Goal: Transaction & Acquisition: Purchase product/service

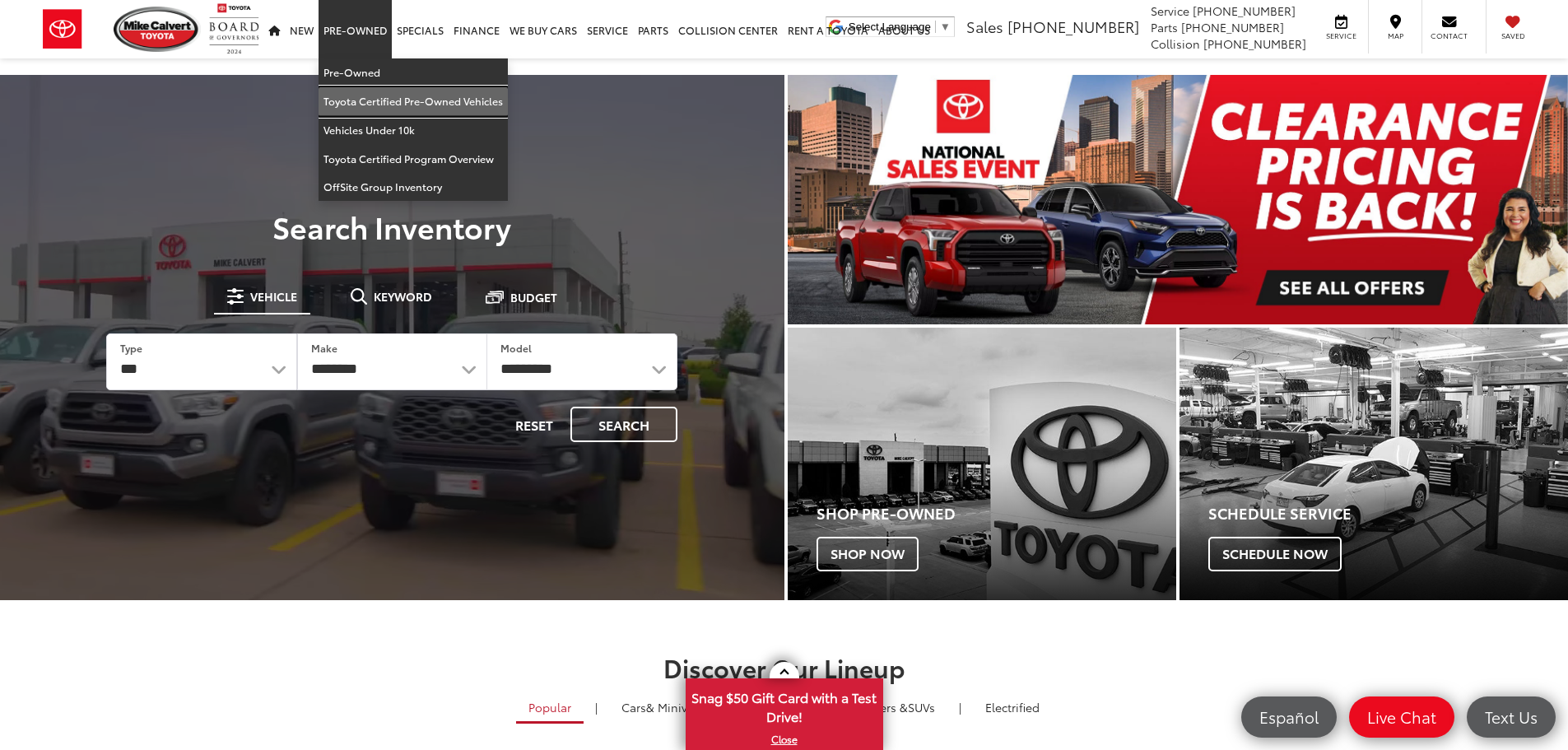
click at [366, 103] on link "Toyota Certified Pre-Owned Vehicles" at bounding box center [413, 102] width 189 height 29
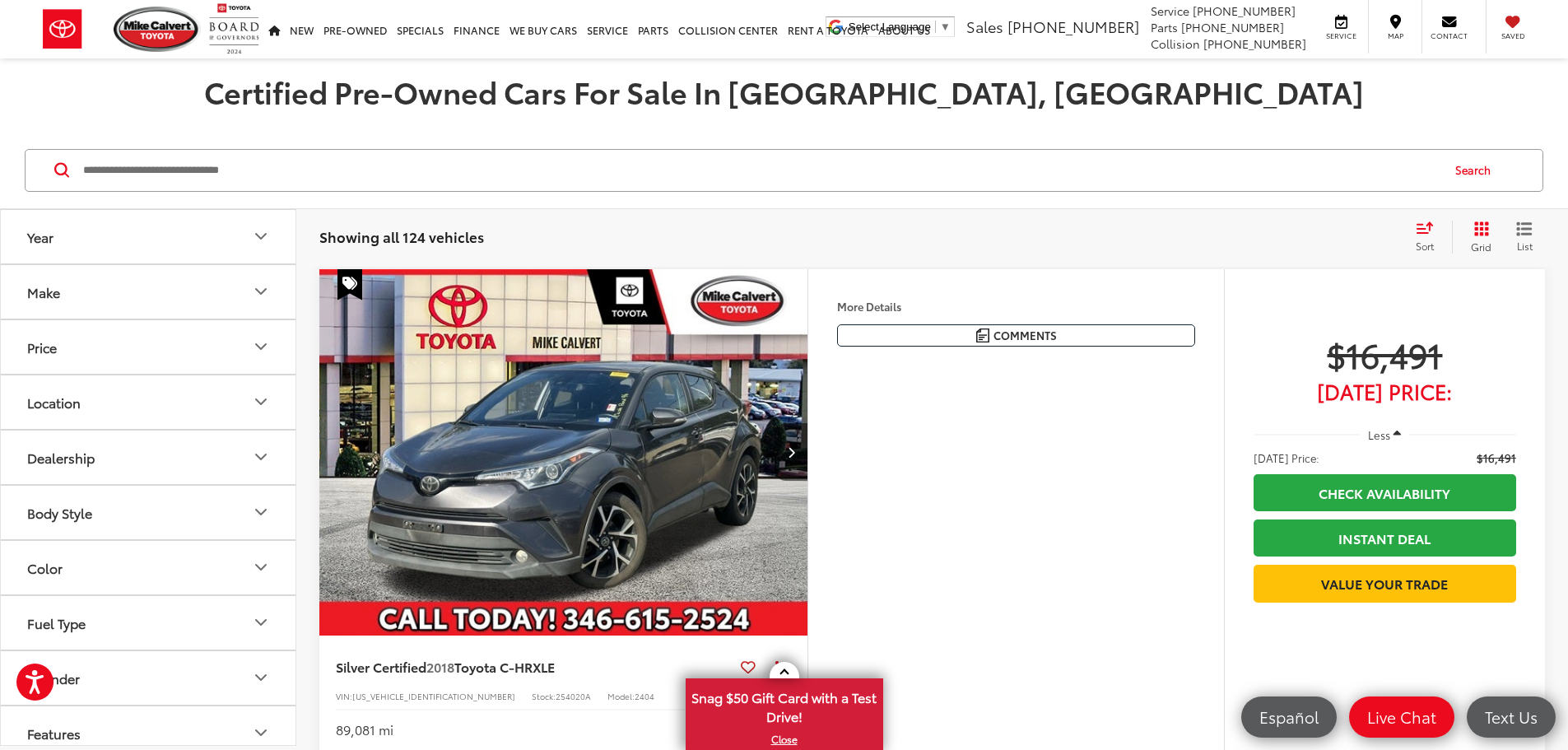
click at [172, 164] on input "Search by Make, Model, or Keyword" at bounding box center [760, 170] width 1358 height 39
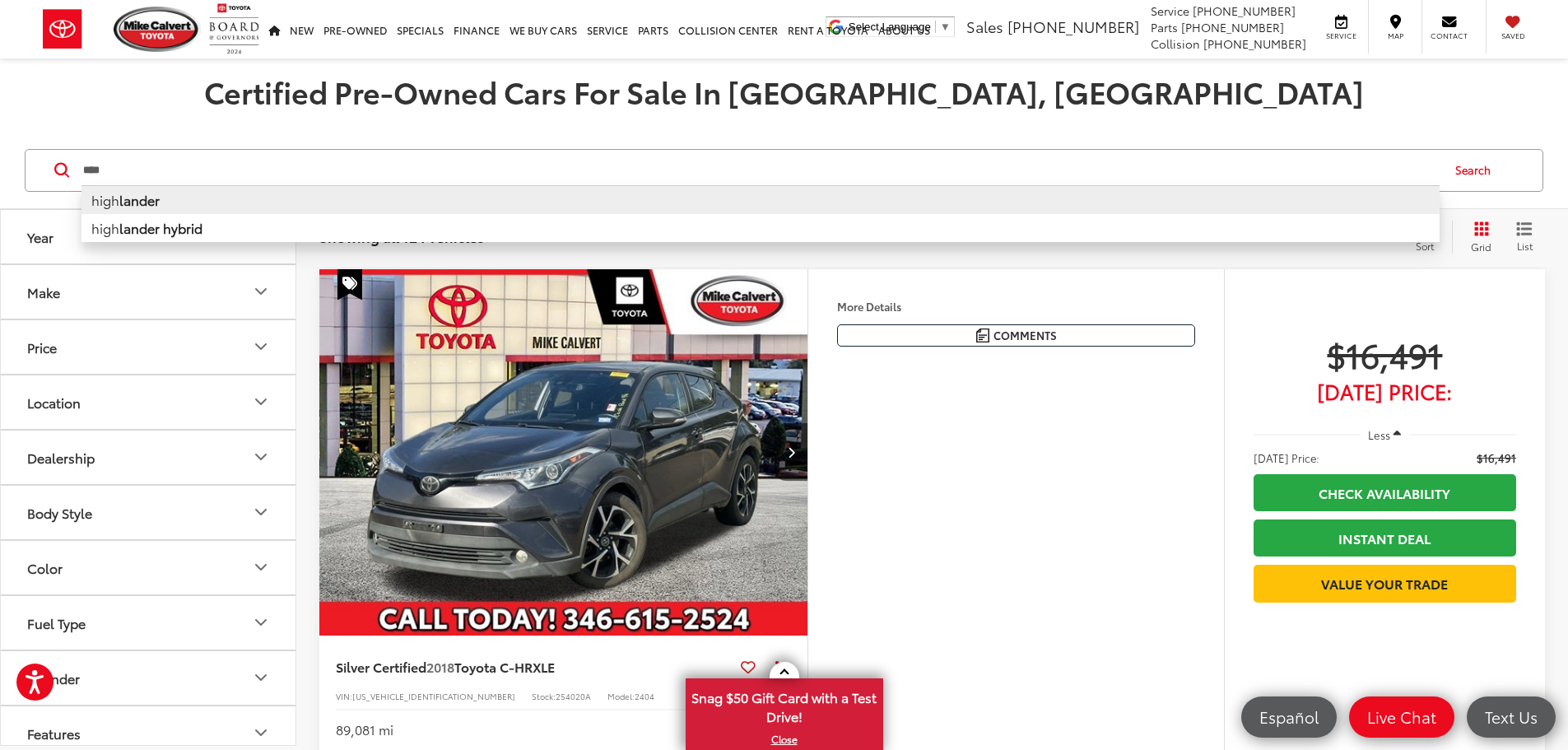
click at [159, 198] on b "lander" at bounding box center [140, 199] width 40 height 19
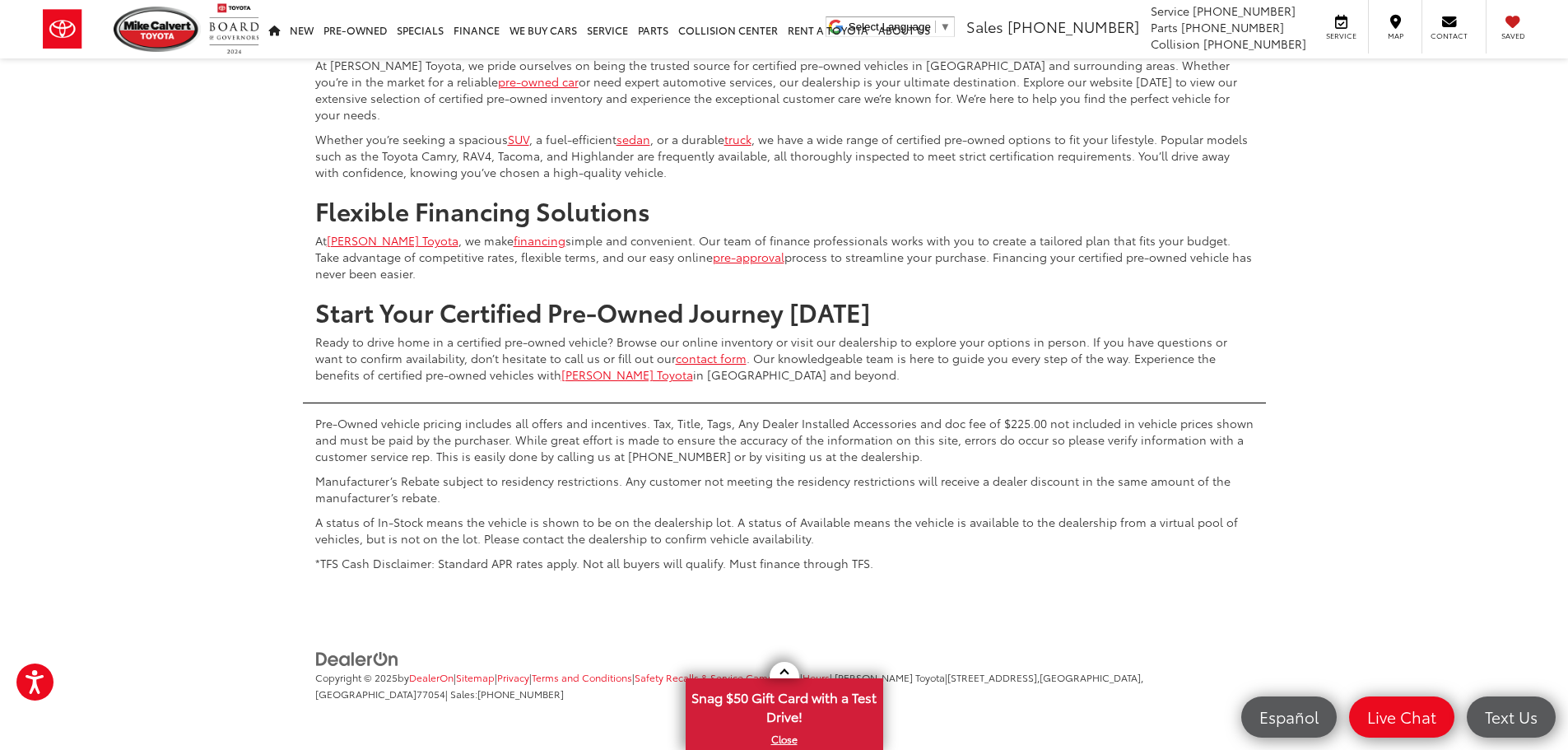
scroll to position [7654, 0]
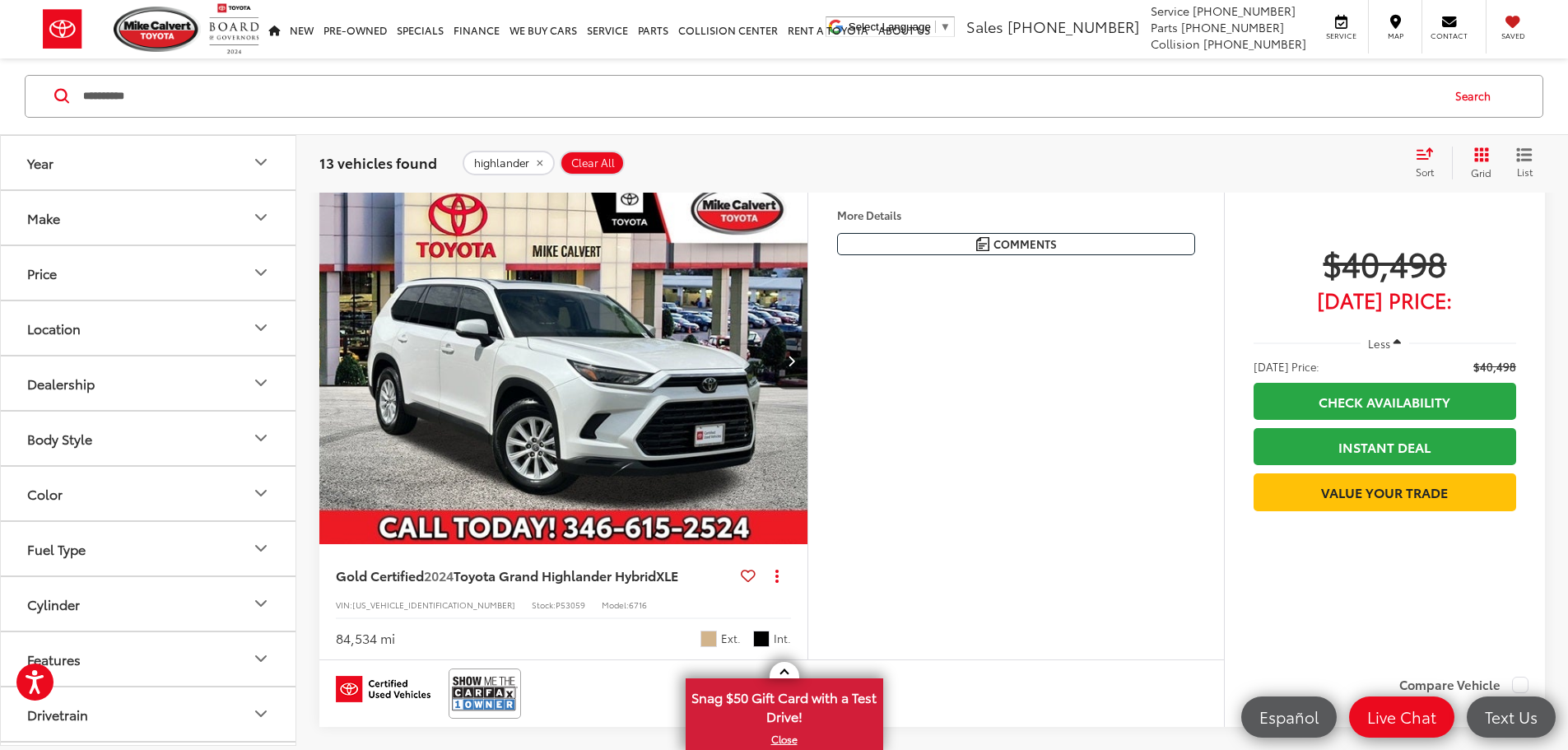
scroll to position [74, 0]
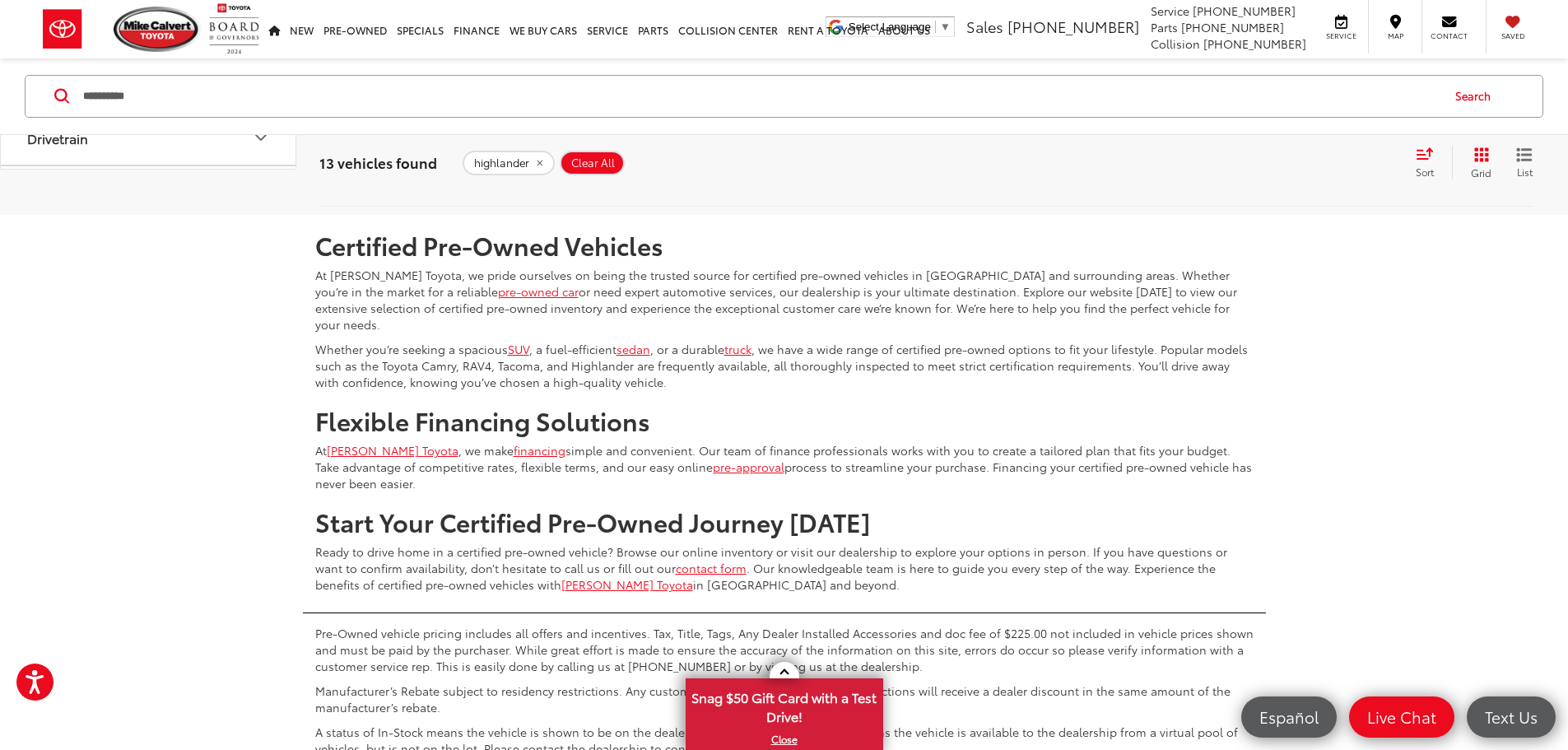
click at [1290, 181] on link "1" at bounding box center [1301, 166] width 24 height 29
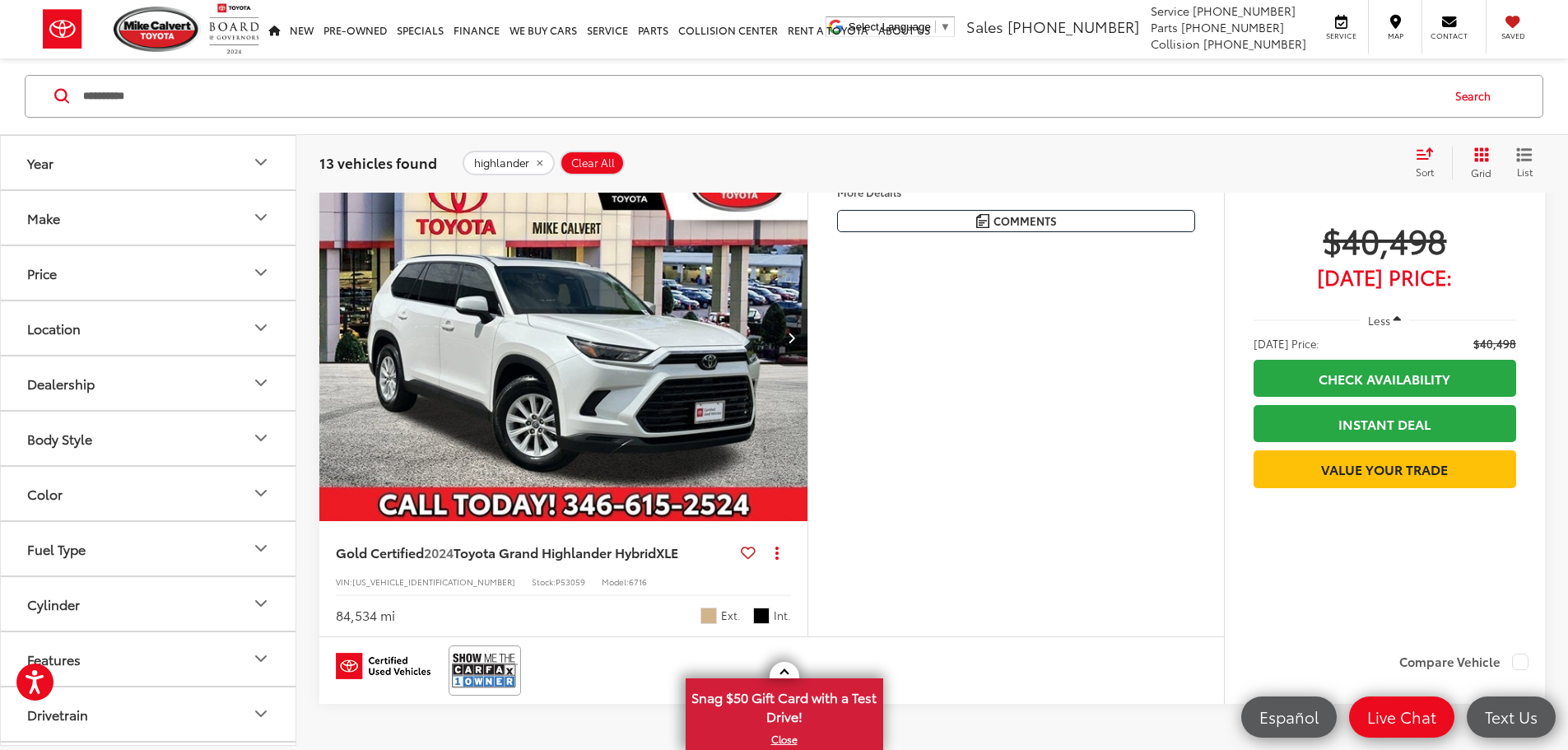
scroll to position [74, 0]
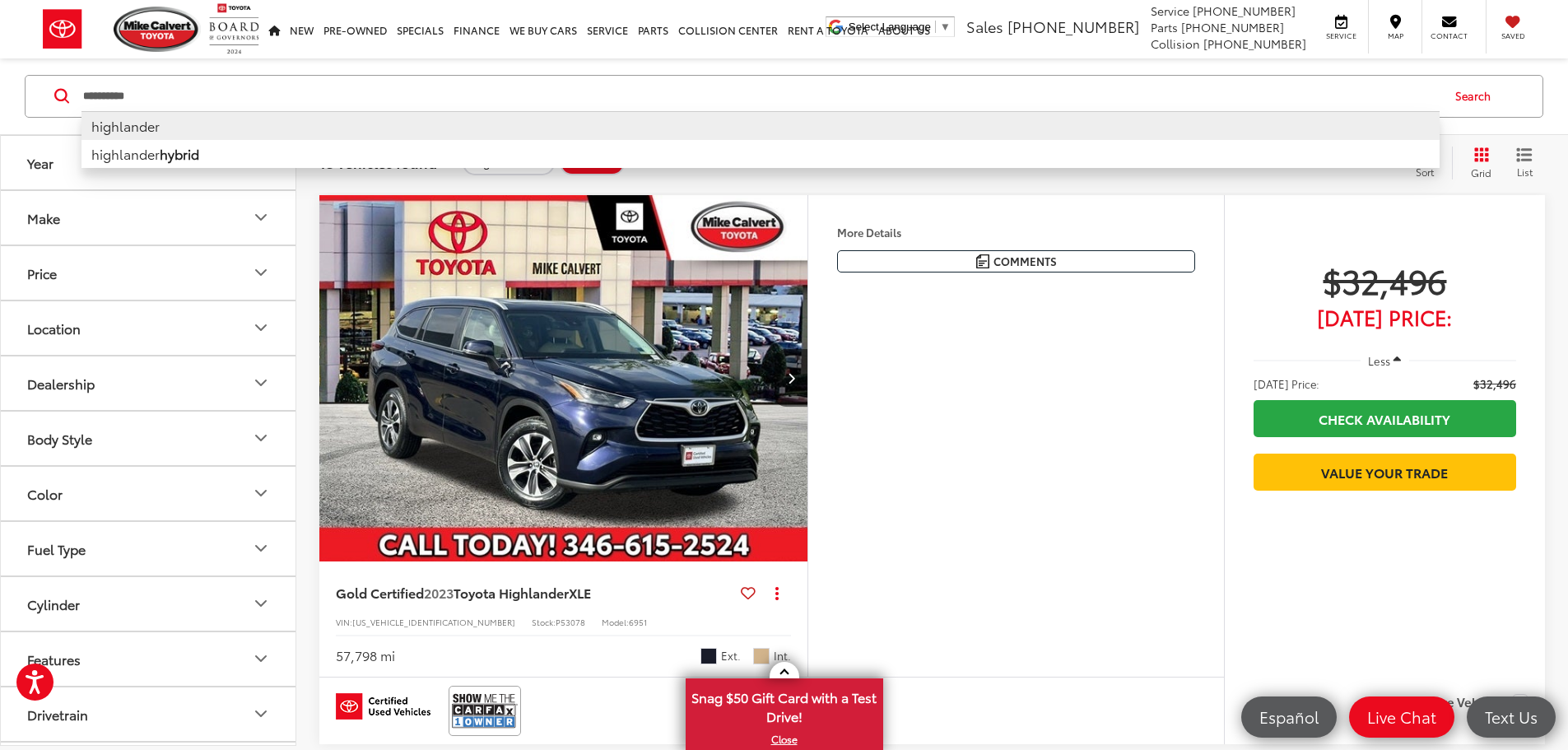
drag, startPoint x: 223, startPoint y: 109, endPoint x: -2, endPoint y: 103, distance: 225.1
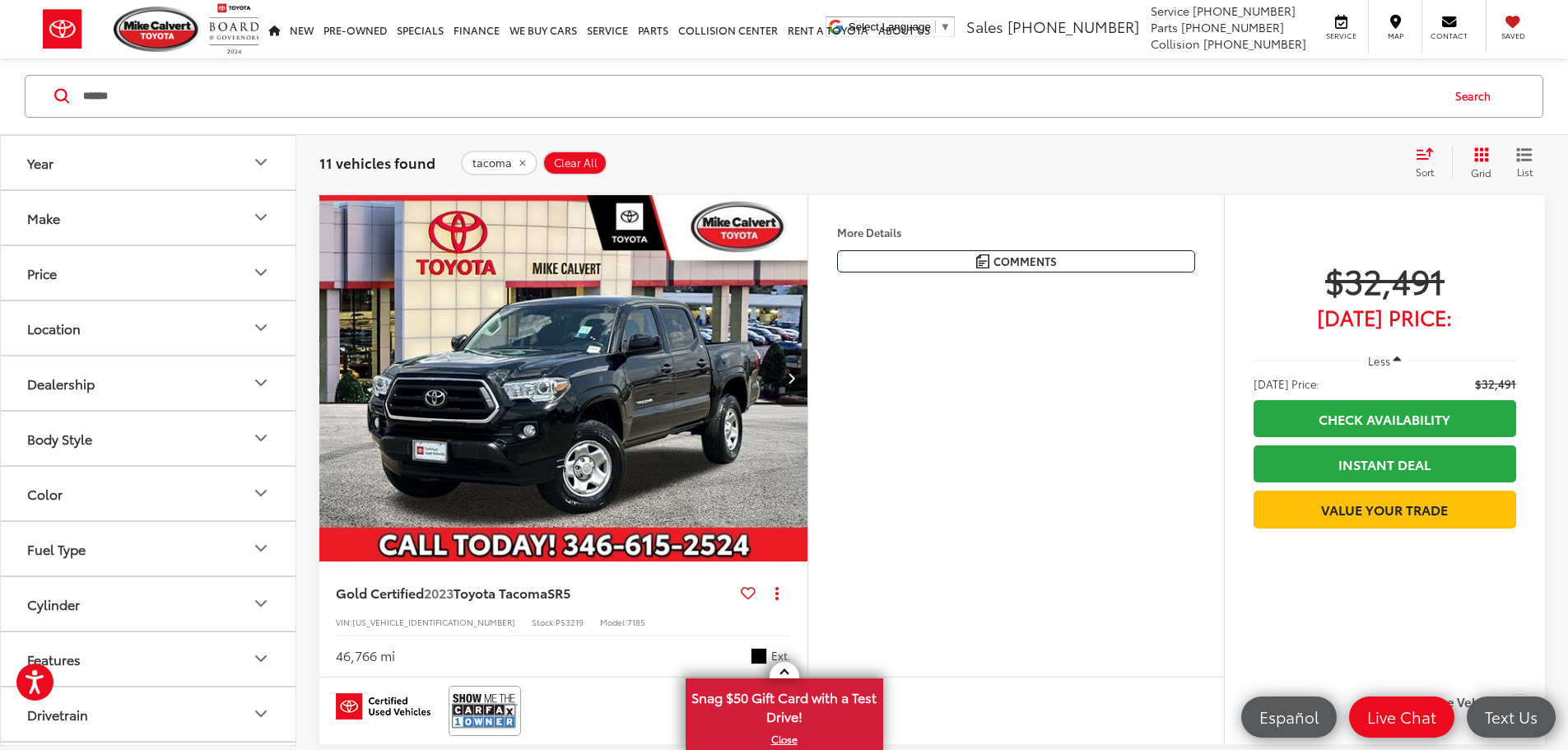
click at [145, 102] on input "******" at bounding box center [760, 96] width 1358 height 39
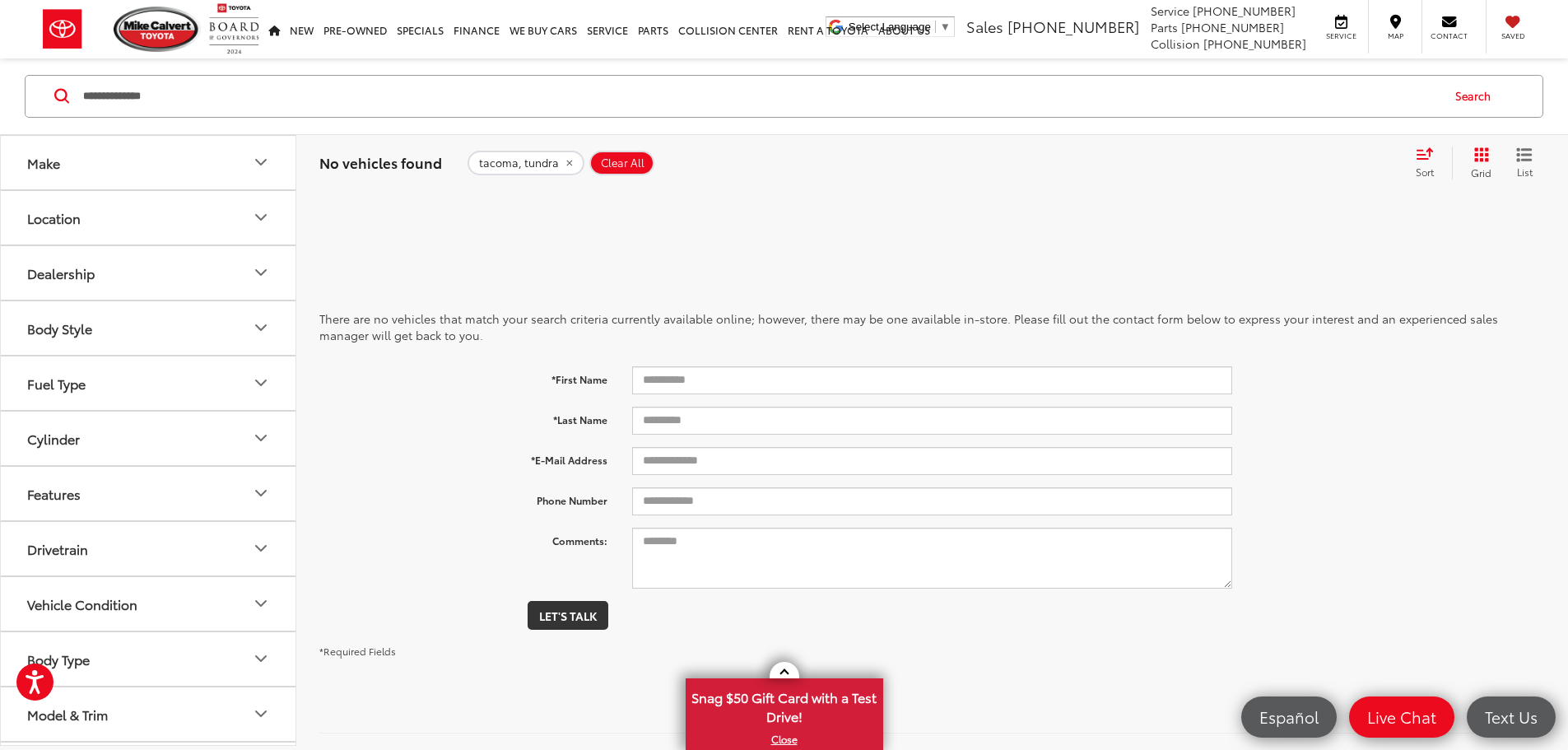
drag, startPoint x: 126, startPoint y: 97, endPoint x: -69, endPoint y: 95, distance: 195.0
click at [0, 95] on html "Accessibility Screen-Reader Guide, Feedback, and Issue Reporting | New window M…" at bounding box center [784, 731] width 1568 height 1609
type input "******"
click at [519, 168] on icon "remove tundra" at bounding box center [524, 162] width 11 height 10
click at [200, 100] on input "Search by Make, Model, or Keyword" at bounding box center [760, 96] width 1358 height 39
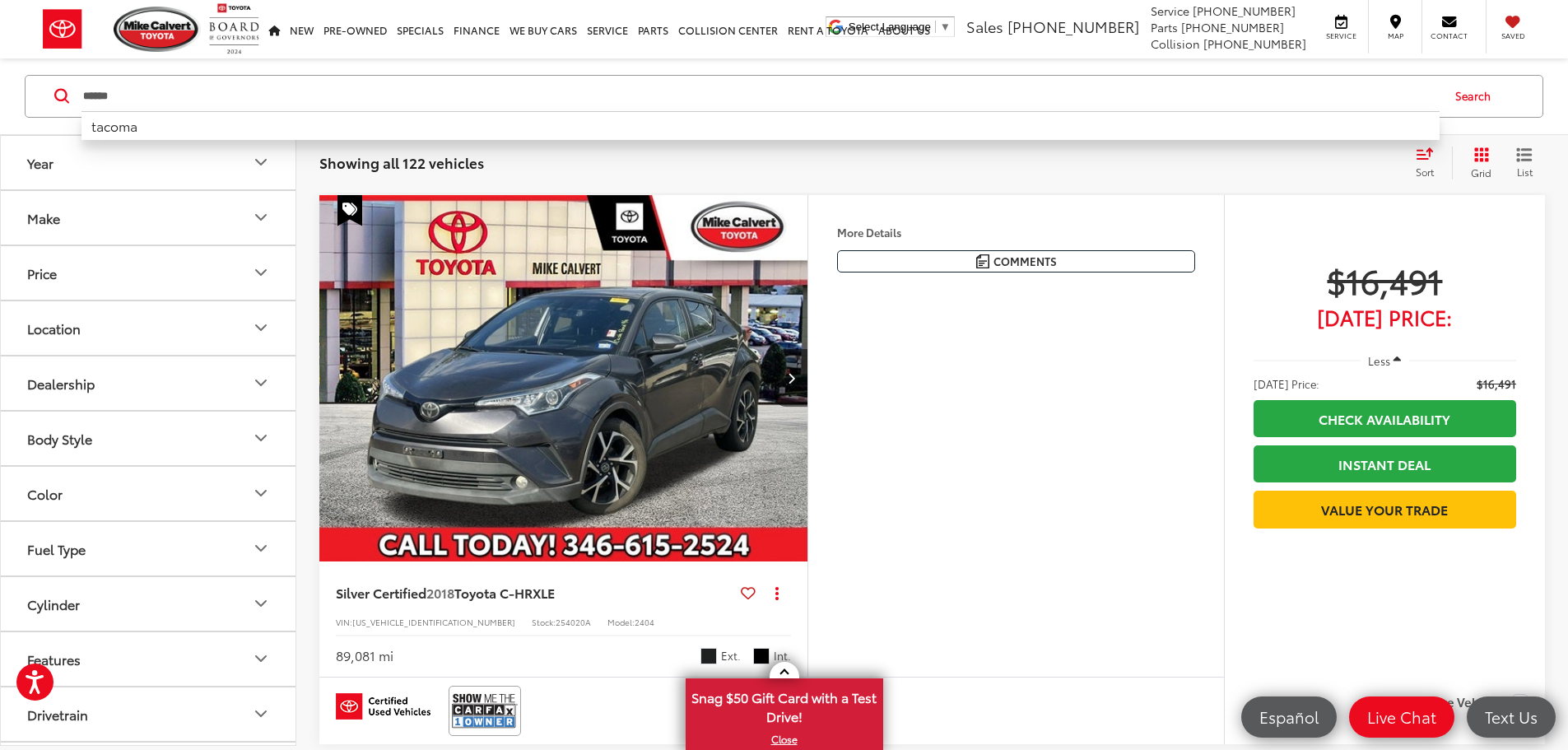
type input "******"
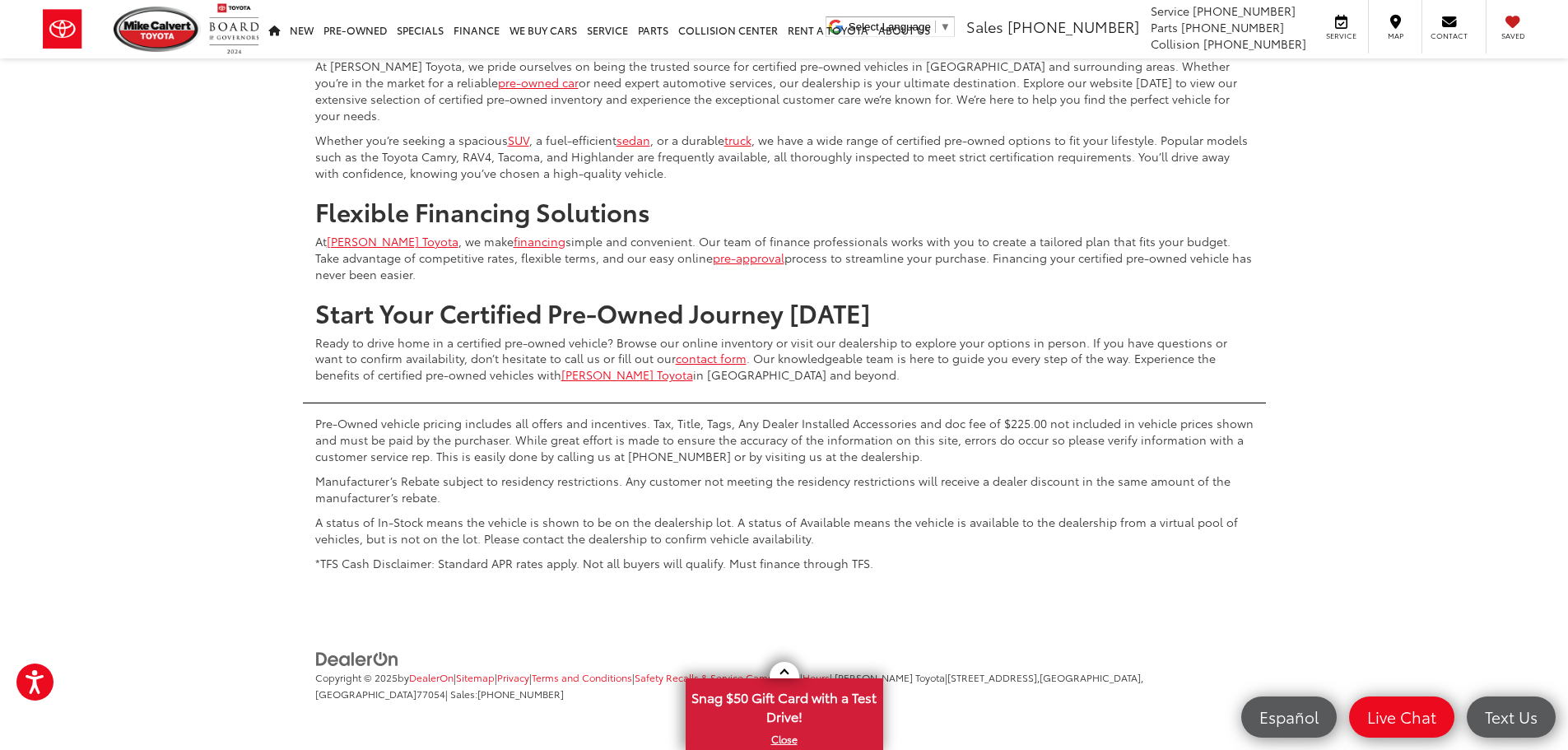
scroll to position [6823, 0]
drag, startPoint x: 147, startPoint y: 97, endPoint x: -105, endPoint y: 98, distance: 252.0
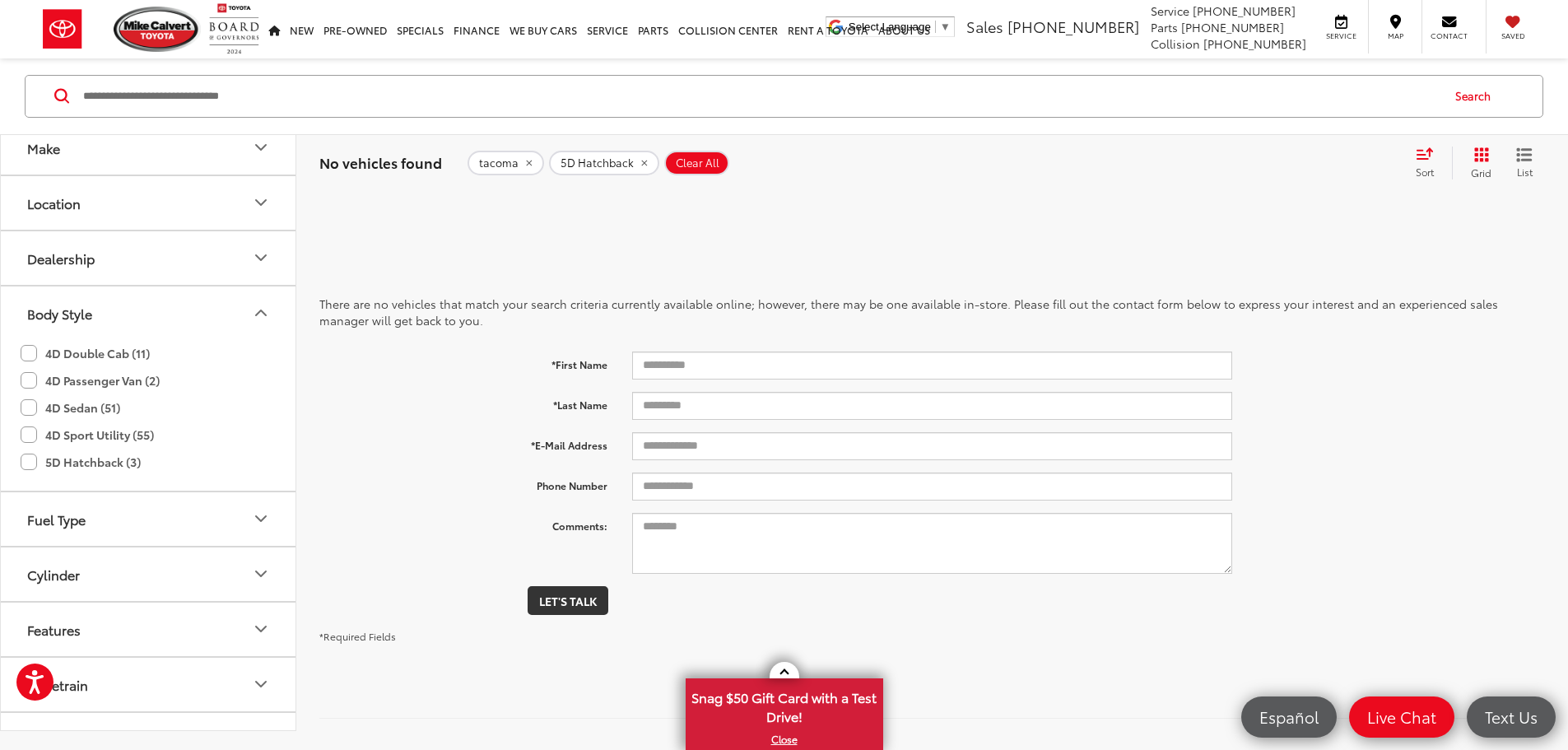
scroll to position [74, 0]
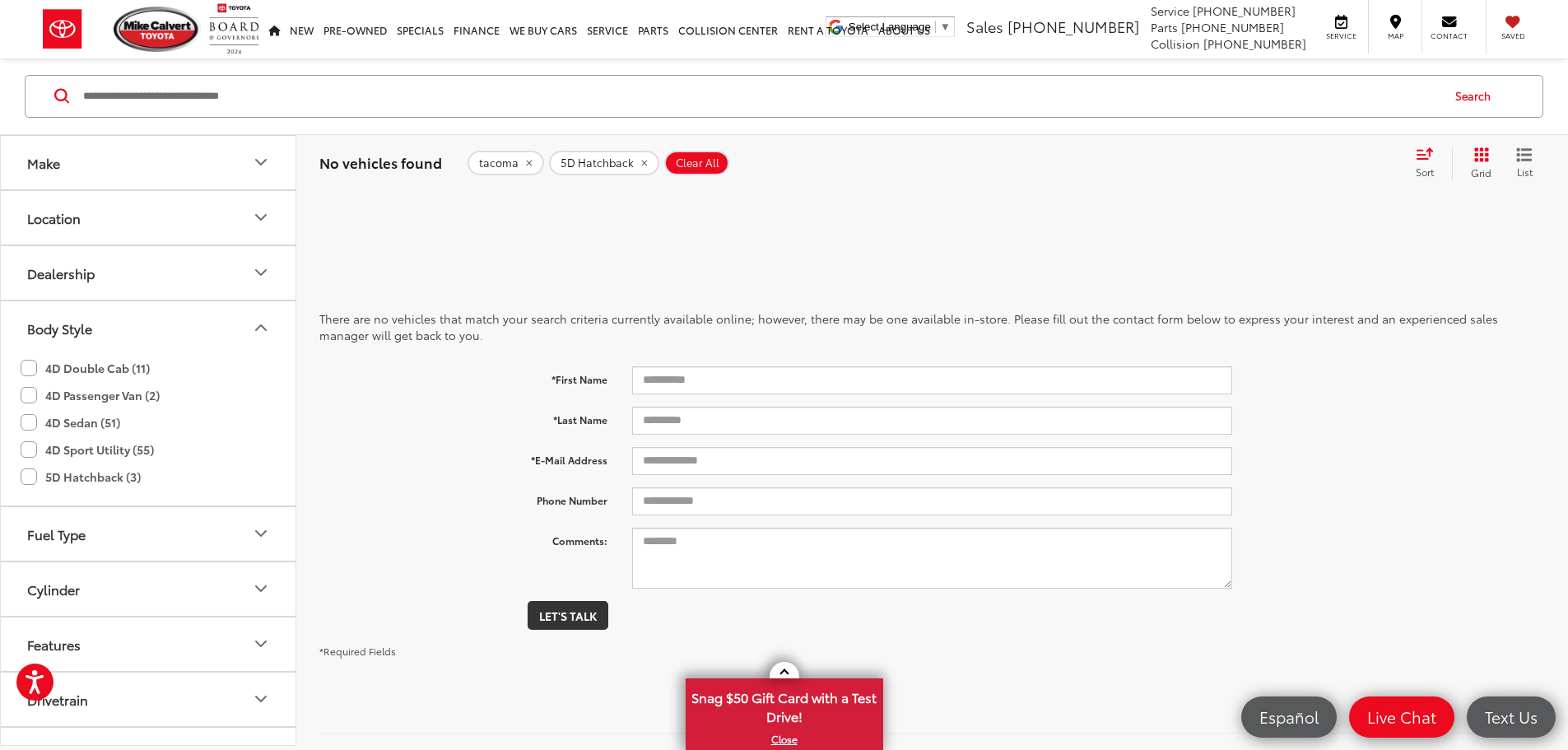
click at [30, 475] on label "5D Hatchback (3)" at bounding box center [81, 477] width 120 height 27
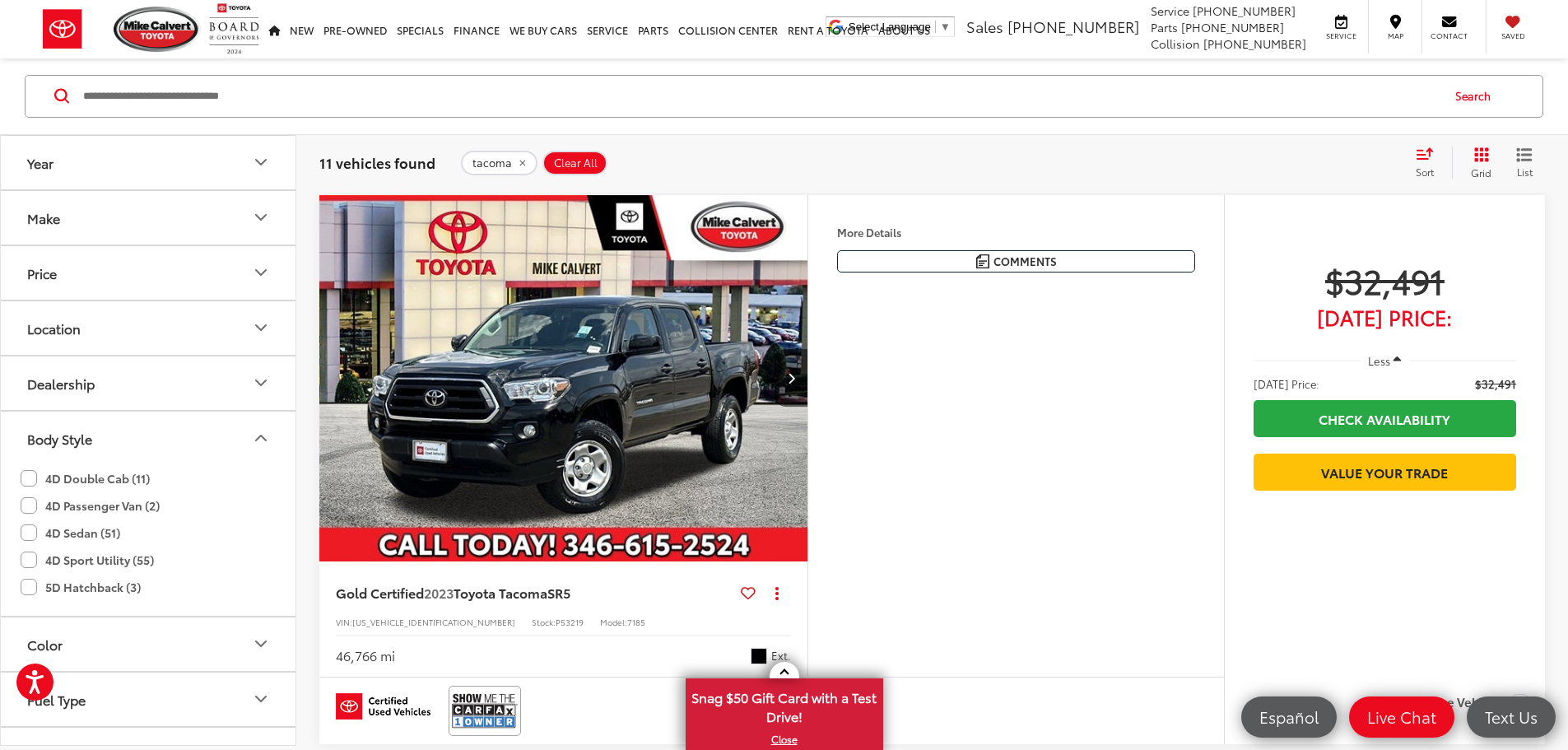
click at [519, 159] on icon "remove tacoma" at bounding box center [522, 162] width 11 height 10
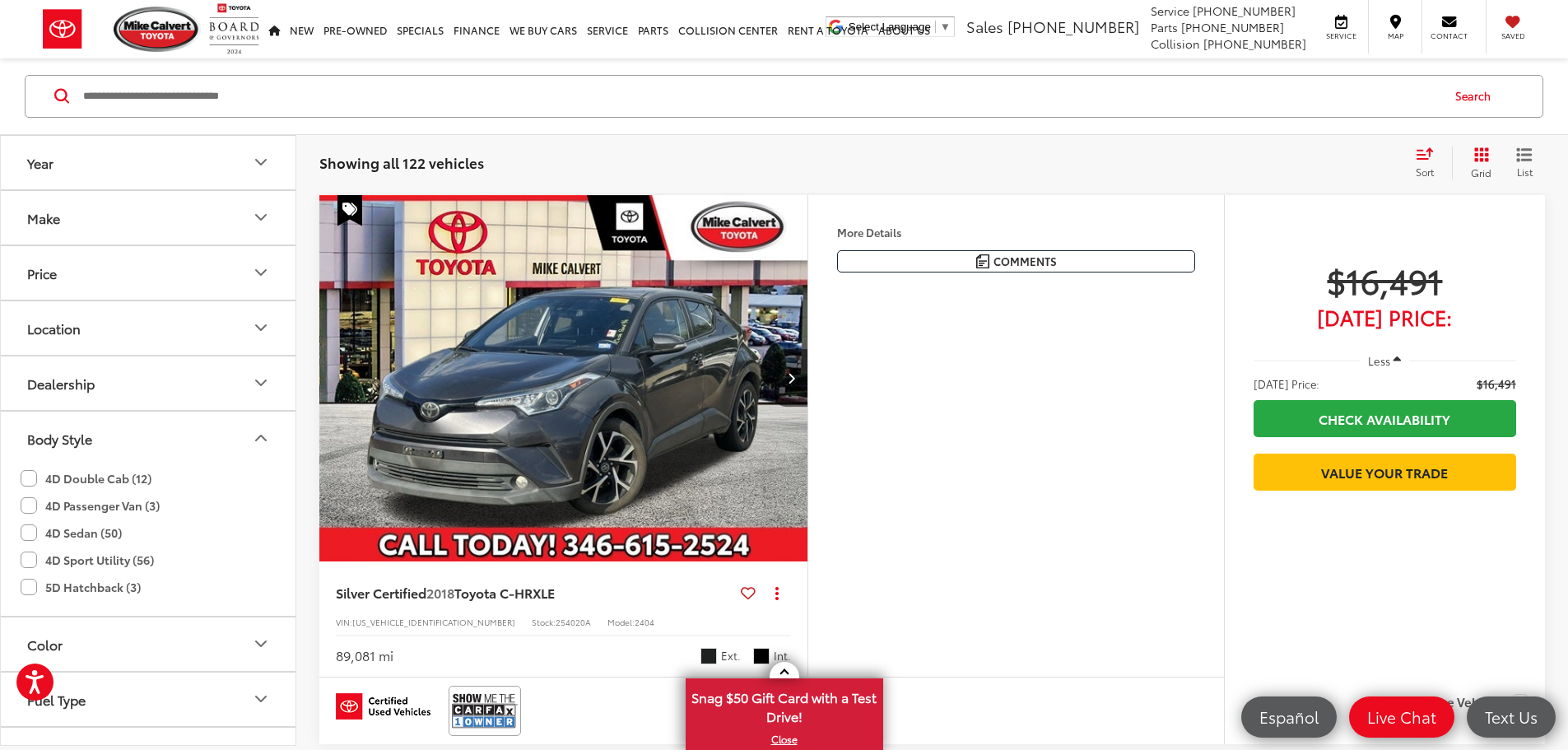
click at [39, 588] on label "5D Hatchback (3)" at bounding box center [81, 588] width 120 height 27
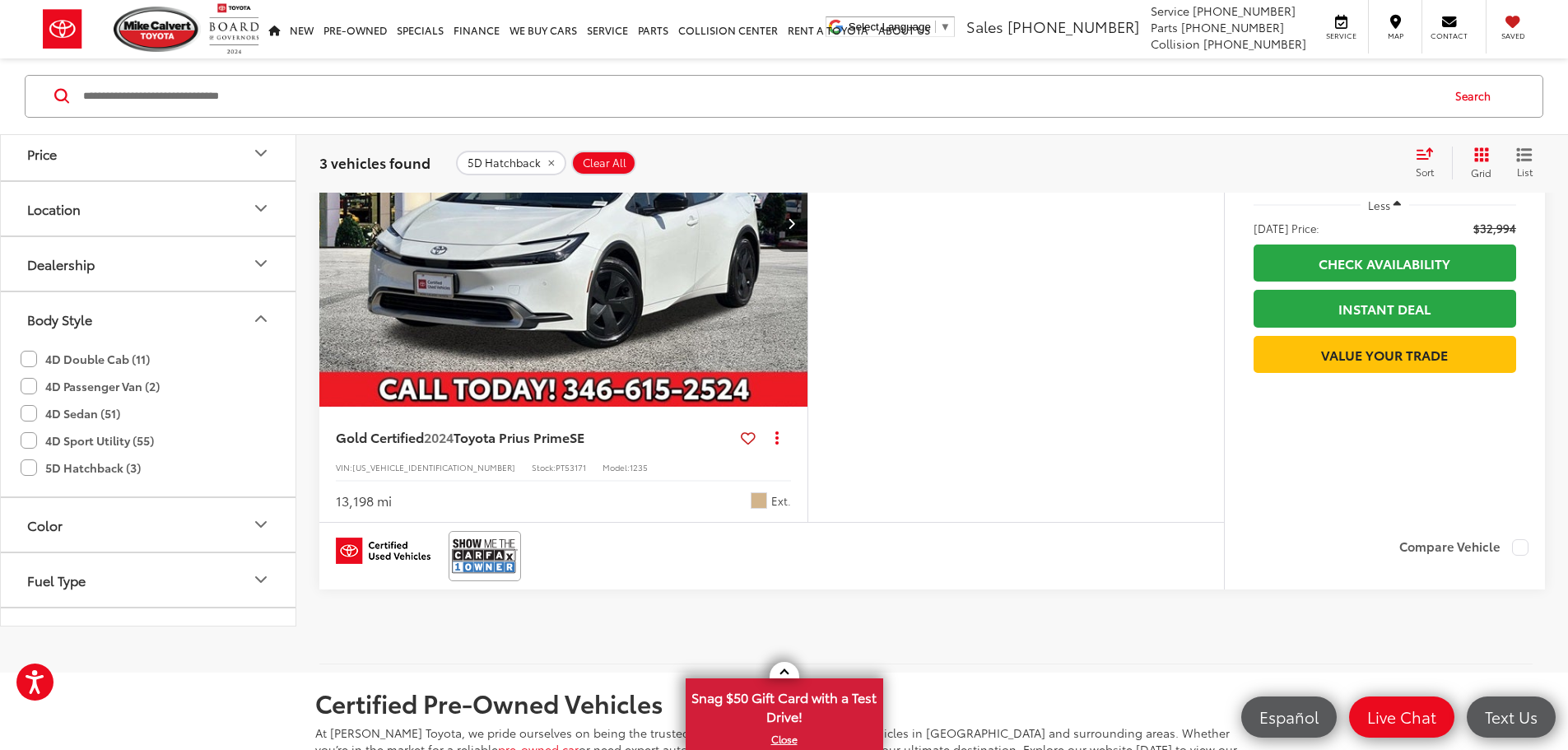
scroll to position [1556, 0]
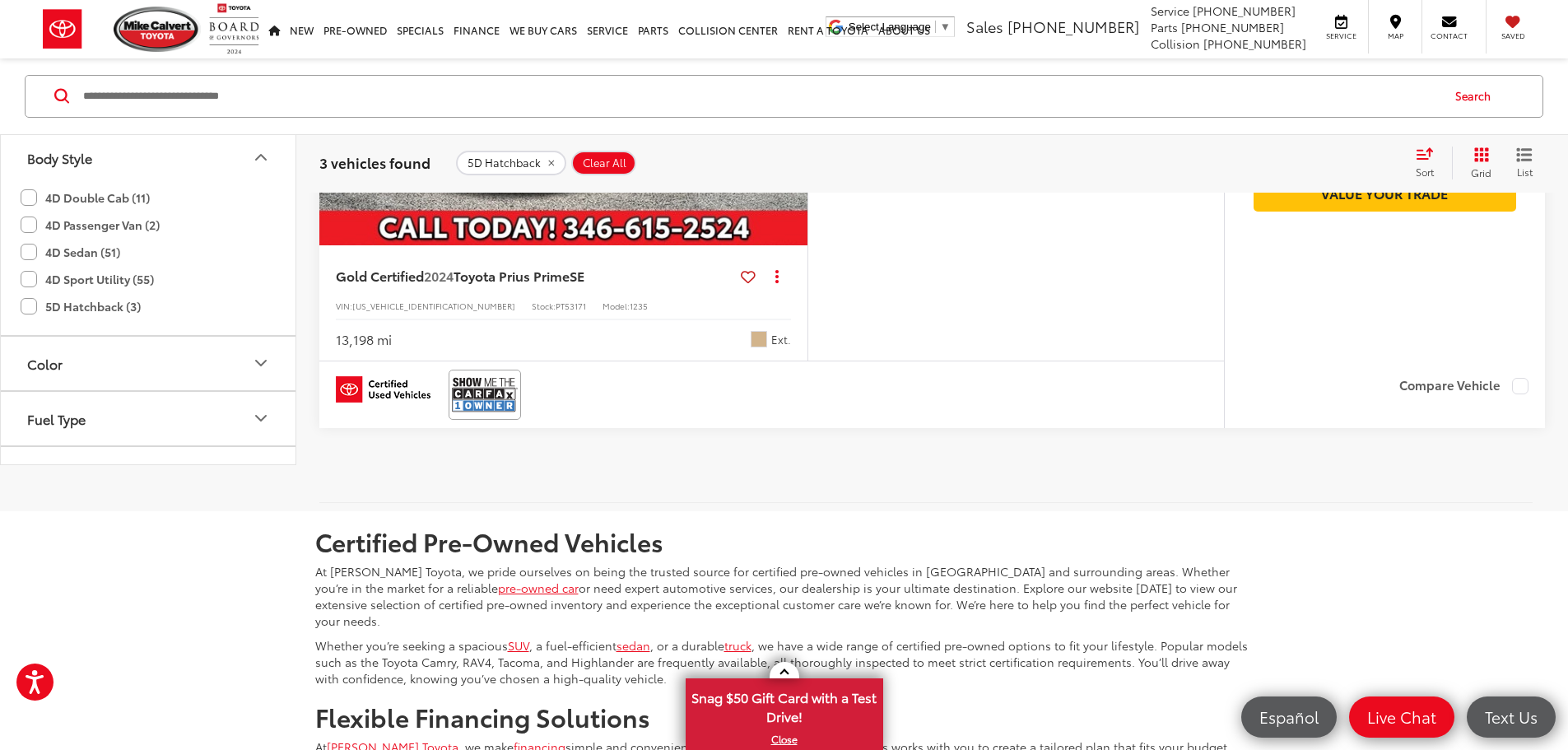
click at [31, 320] on label "5D Hatchback (3)" at bounding box center [81, 307] width 120 height 27
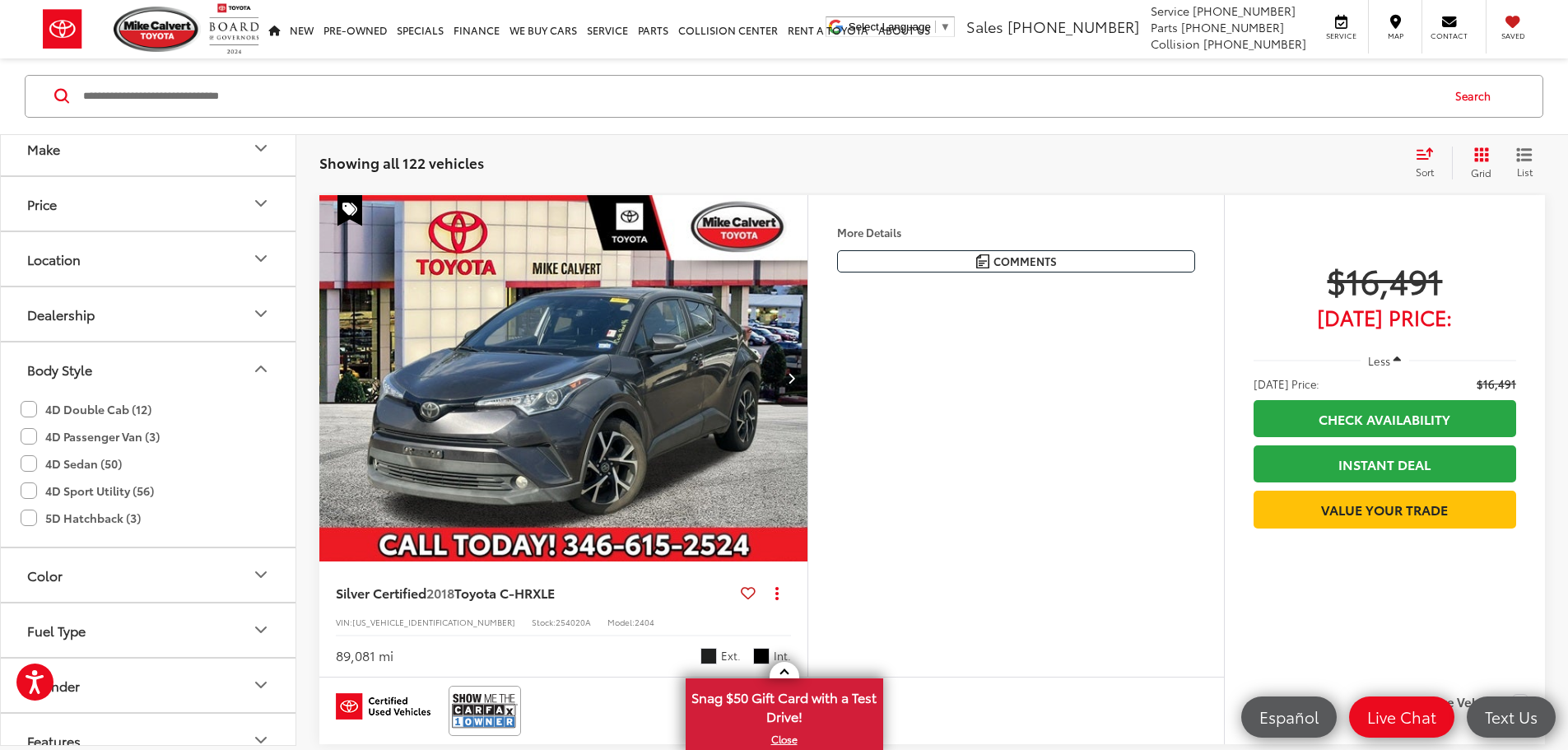
scroll to position [164, 0]
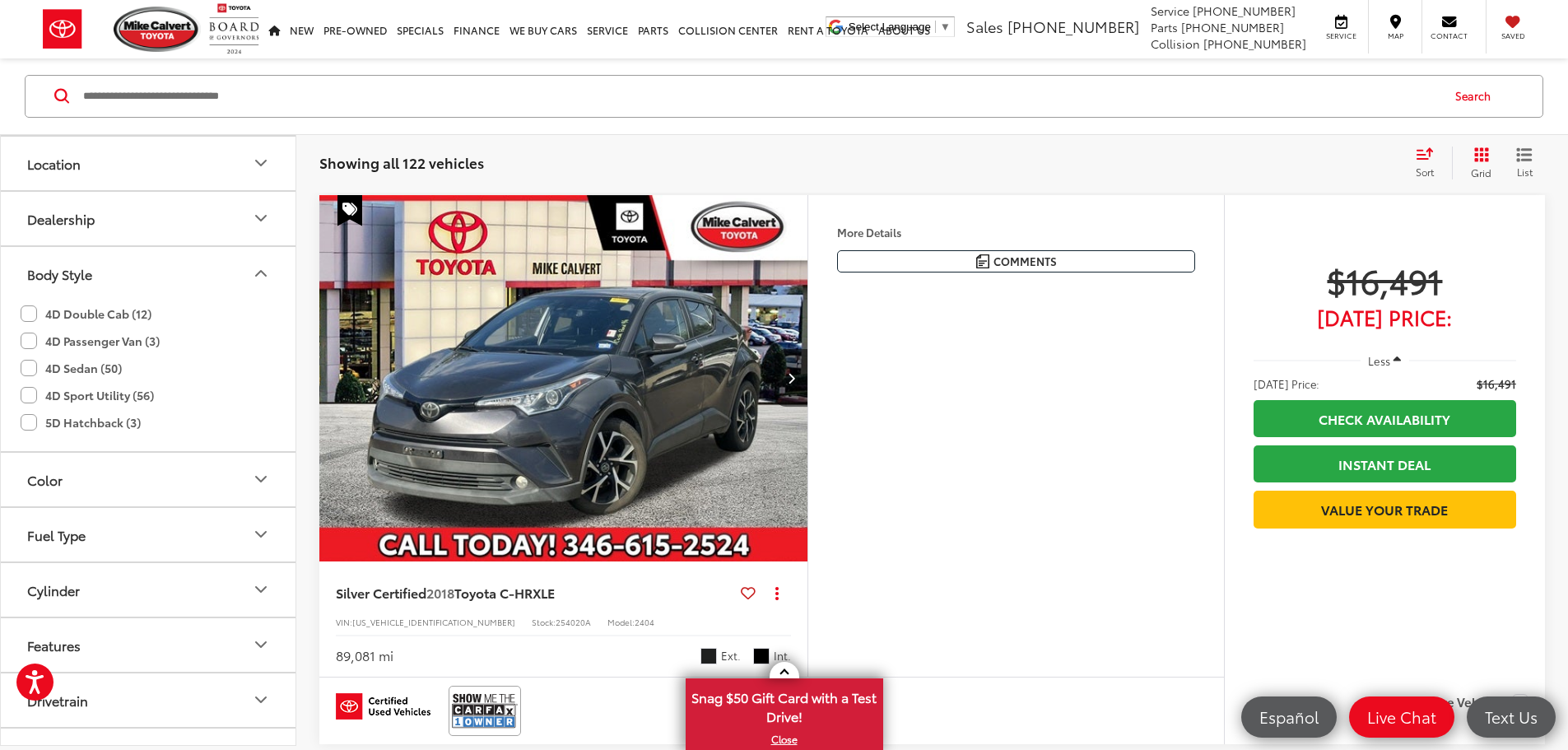
click at [37, 310] on label "4D Double Cab (12)" at bounding box center [86, 314] width 131 height 27
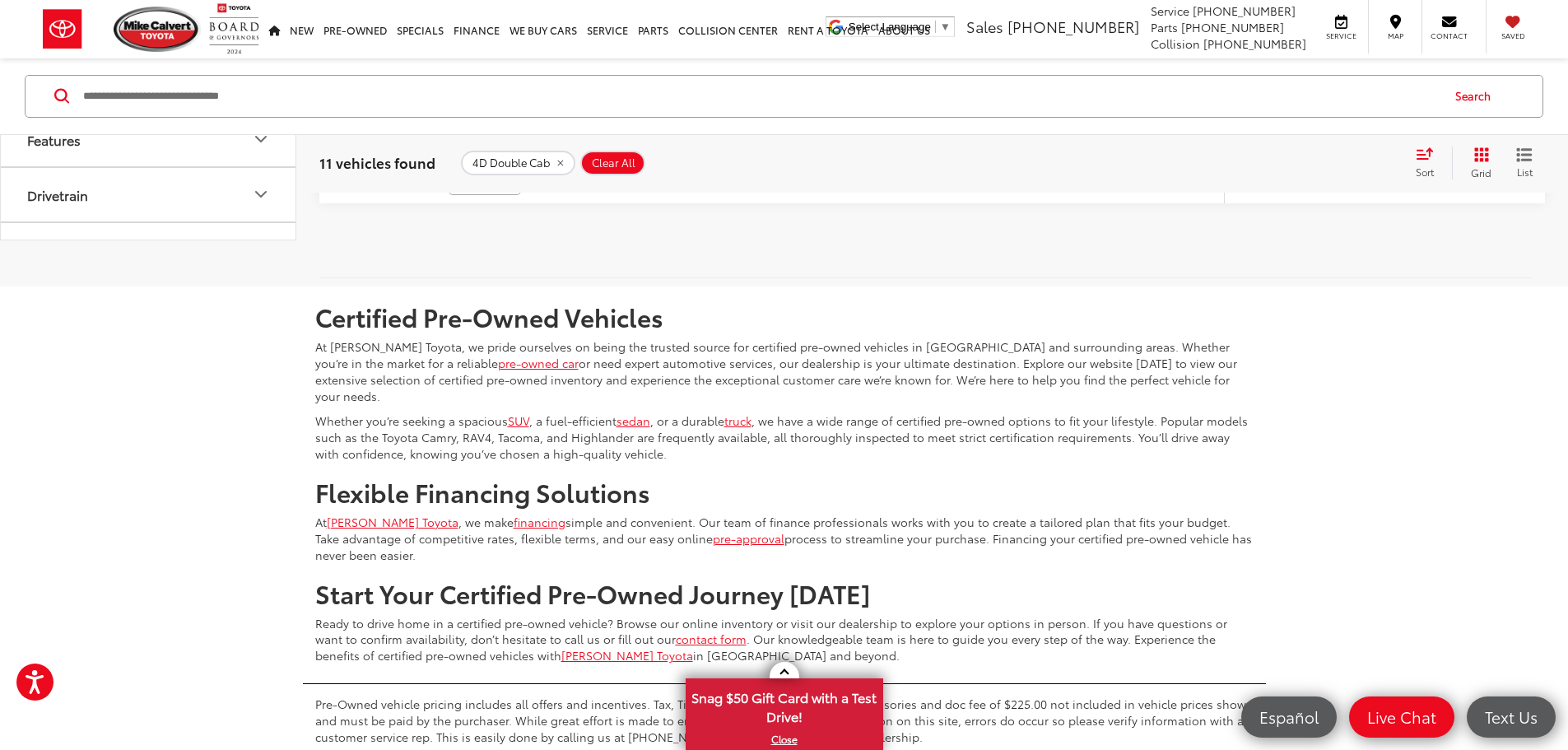
scroll to position [6411, 0]
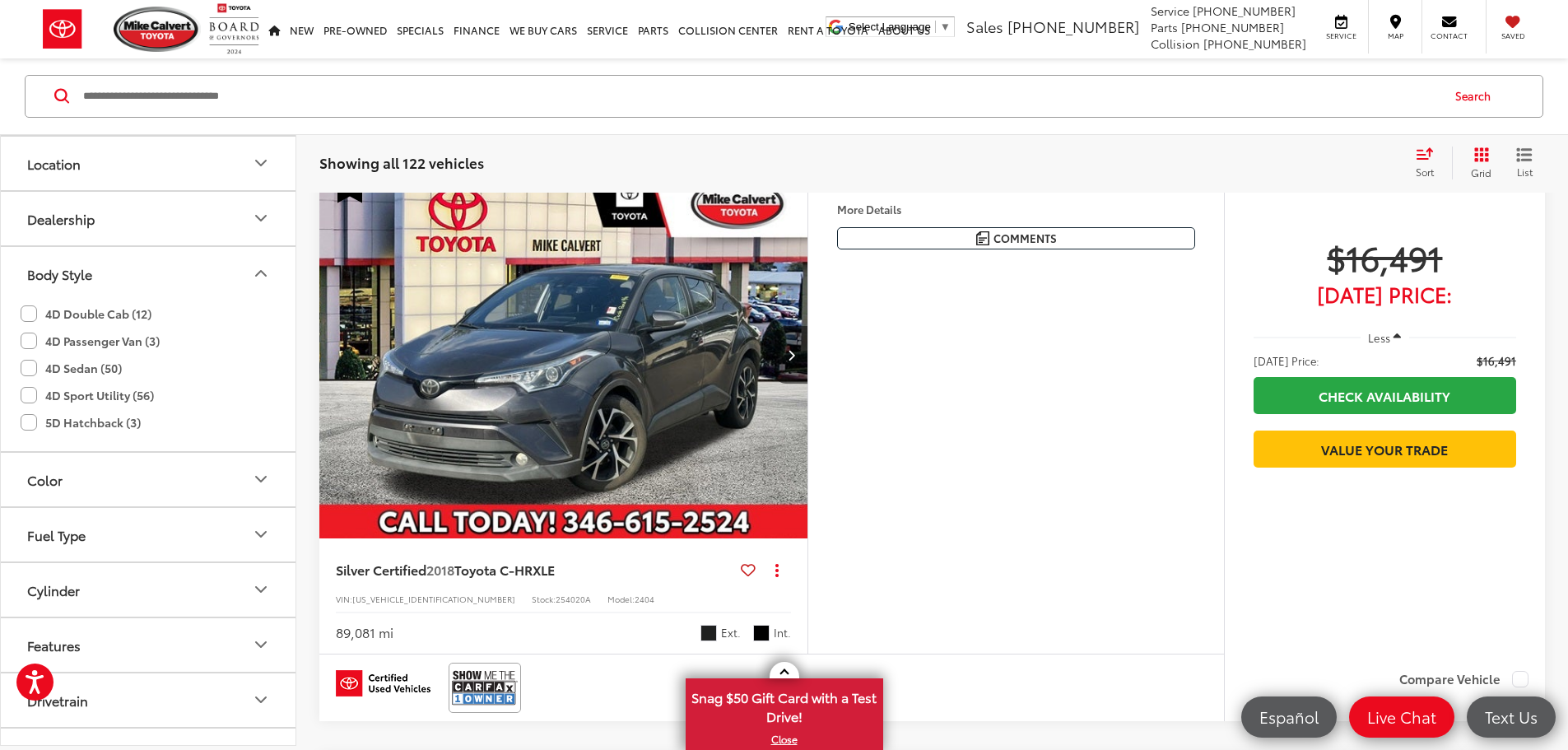
scroll to position [74, 0]
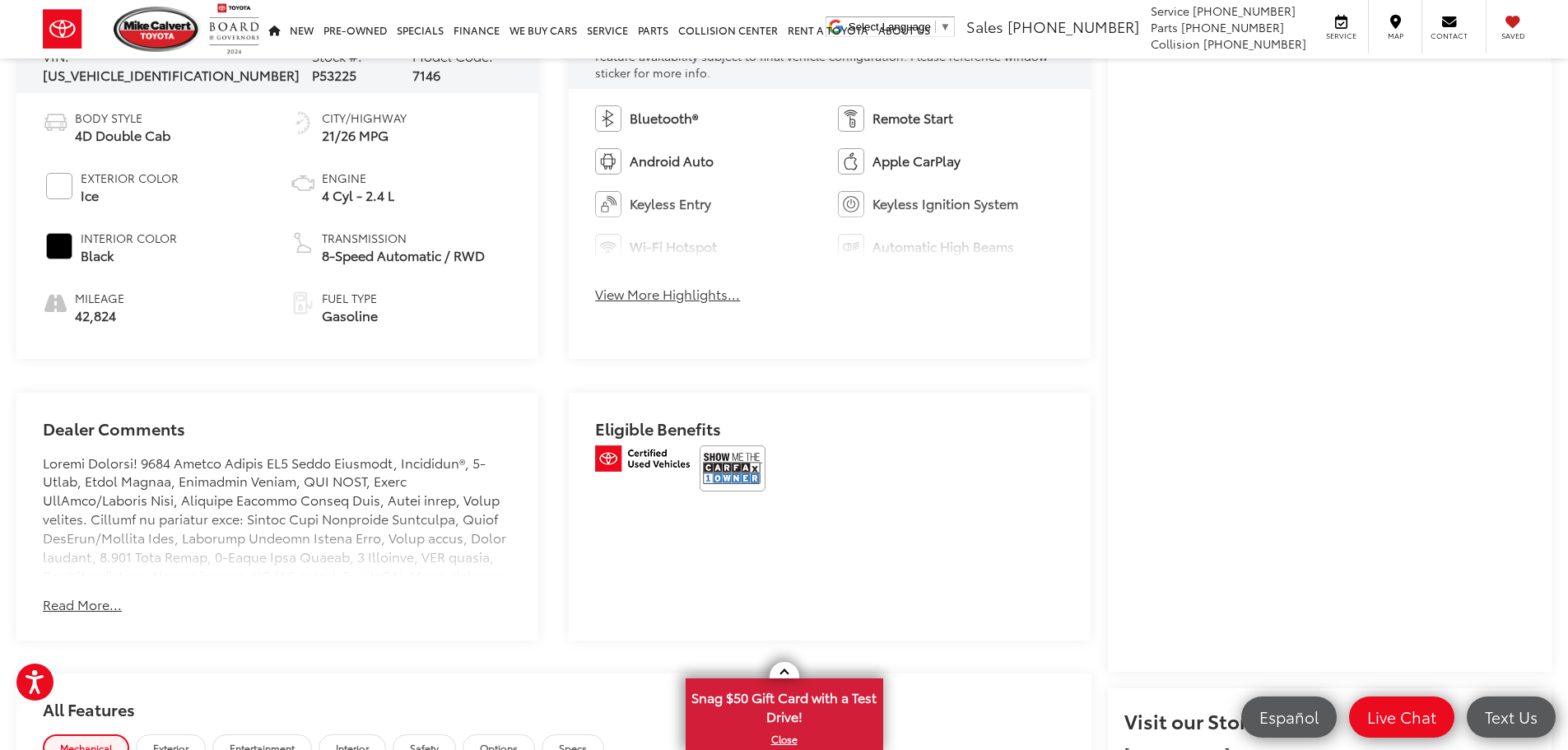
scroll to position [741, 0]
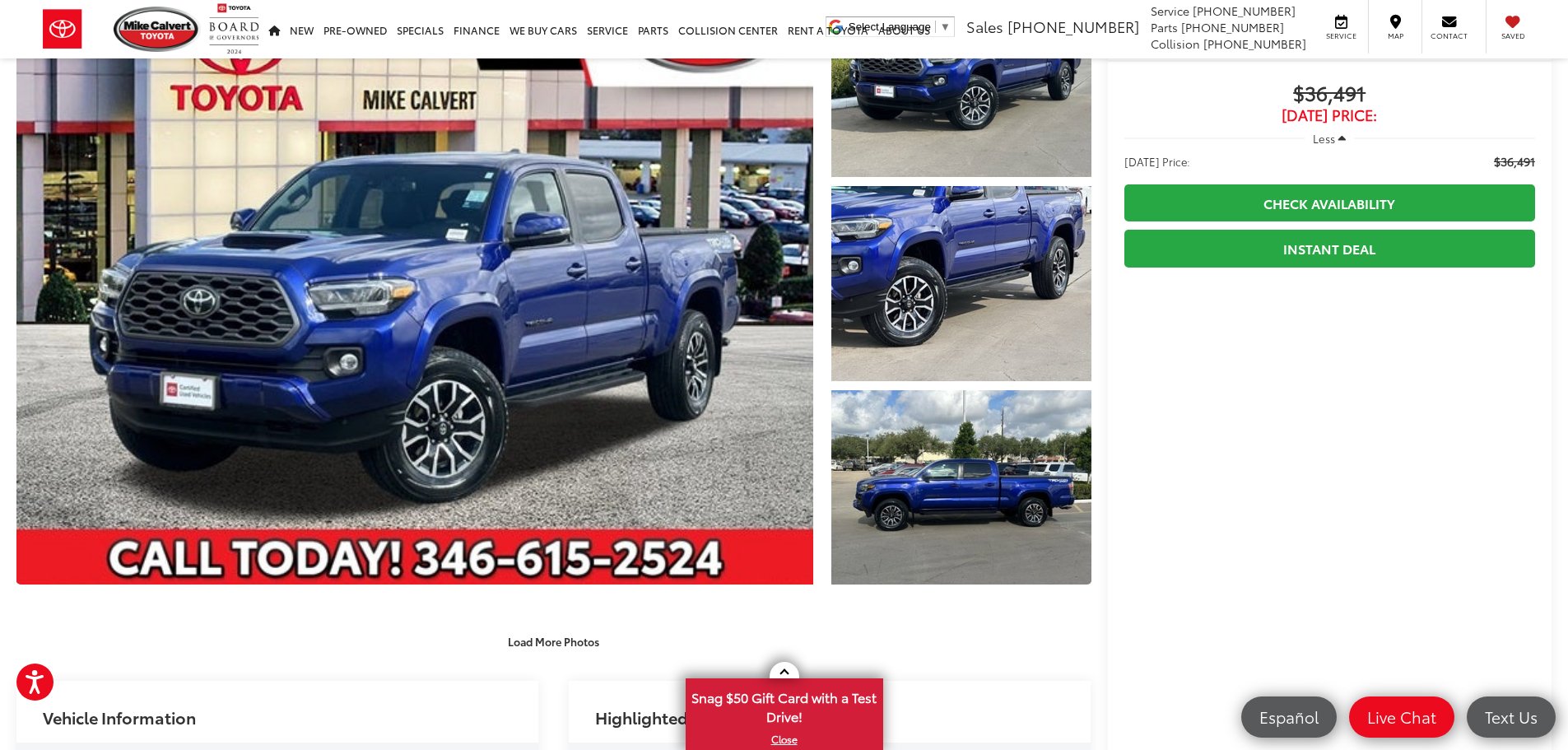
scroll to position [120, 0]
